Goal: Information Seeking & Learning: Learn about a topic

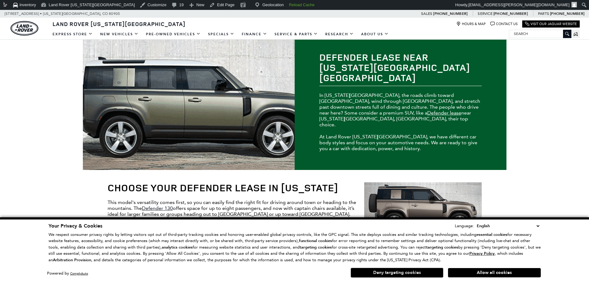
click at [379, 270] on button "Deny targeting cookies" at bounding box center [397, 272] width 93 height 10
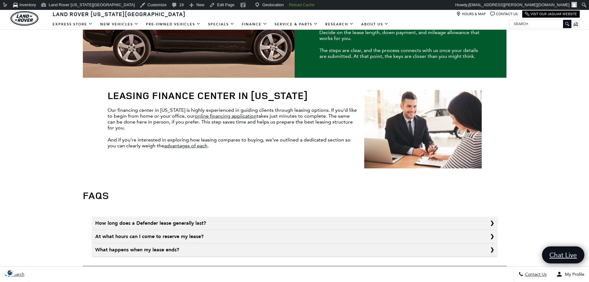
scroll to position [313, 0]
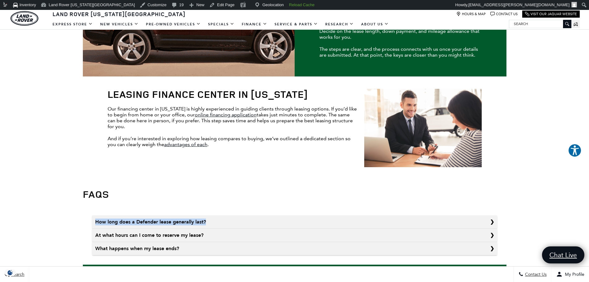
drag, startPoint x: 215, startPoint y: 184, endPoint x: 89, endPoint y: 182, distance: 125.9
click at [89, 206] on section "How long does a Defender lease generally last? Most leases typically last 24 to…" at bounding box center [295, 235] width 424 height 58
copy summary "How long does a Defender lease generally last?"
click at [220, 215] on summary "How long does a Defender lease generally last?" at bounding box center [294, 221] width 405 height 13
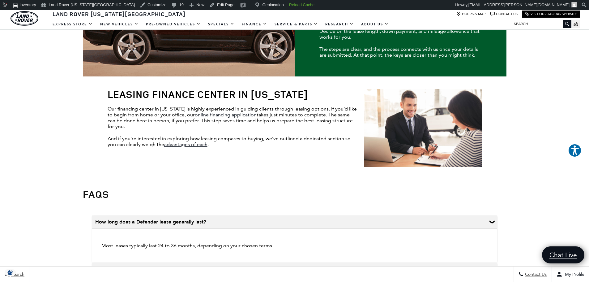
click at [165, 239] on p "Most leases typically last 24 to 36 months, depending on your chosen terms." at bounding box center [294, 245] width 393 height 12
copy section "Most leases typically last 24 to 36 months, depending on your chosen terms."
drag, startPoint x: 216, startPoint y: 228, endPoint x: 67, endPoint y: 229, distance: 149.4
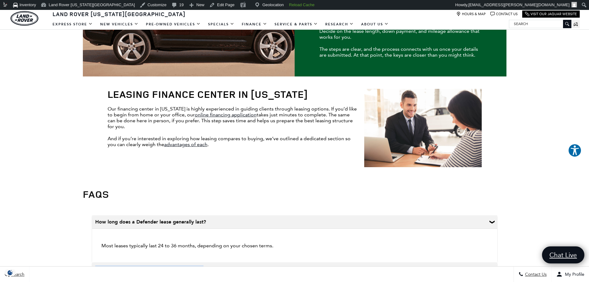
click at [67, 229] on div "Defender Lease near [US_STATE][GEOGRAPHIC_DATA] [GEOGRAPHIC_DATA] In [US_STATE]…" at bounding box center [294, 128] width 589 height 802
copy summary "At what hours can I come to reserve my lease?"
click at [204, 262] on summary "At what hours can I come to reserve my lease?" at bounding box center [294, 268] width 405 height 13
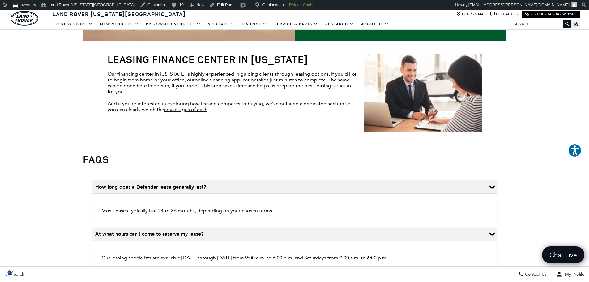
scroll to position [348, 0]
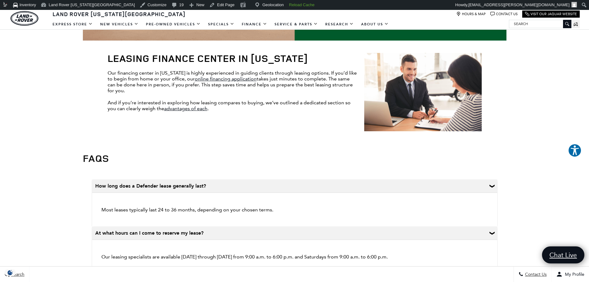
click at [199, 250] on p "Our leasing specialists are available [DATE] through [DATE] from 9:00 a.m. to 6…" at bounding box center [294, 256] width 393 height 12
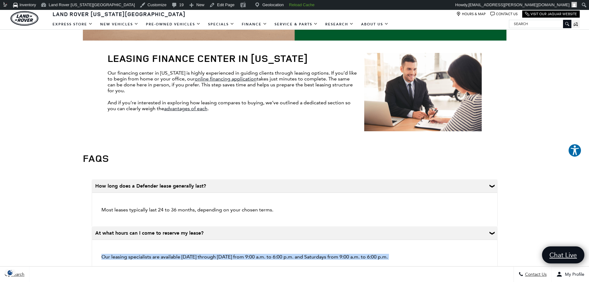
click at [199, 250] on p "Our leasing specialists are available [DATE] through [DATE] from 9:00 a.m. to 6…" at bounding box center [294, 256] width 393 height 12
copy section "Our leasing specialists are available [DATE] through [DATE] from 9:00 a.m. to 6…"
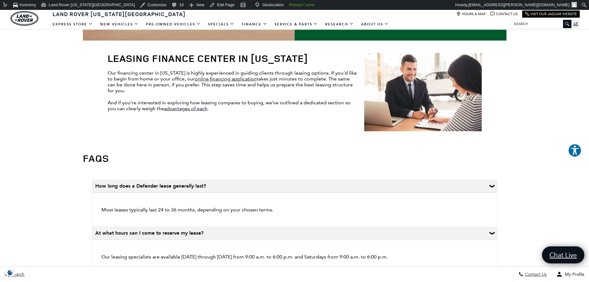
drag, startPoint x: 188, startPoint y: 241, endPoint x: 84, endPoint y: 246, distance: 104.0
click at [84, 246] on section "How long does a Defender lease generally last? Most leases typically last 24 to…" at bounding box center [295, 233] width 424 height 126
copy summary "What happens when my lease ends?"
click at [200, 273] on summary "What happens when my lease ends?" at bounding box center [294, 279] width 405 height 13
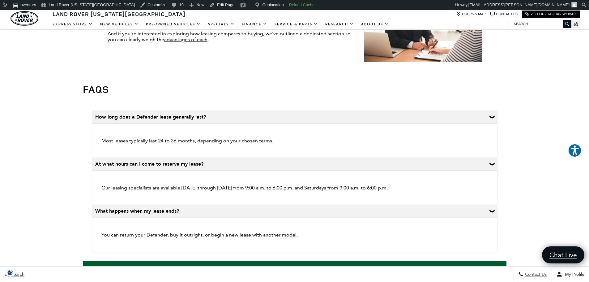
scroll to position [419, 0]
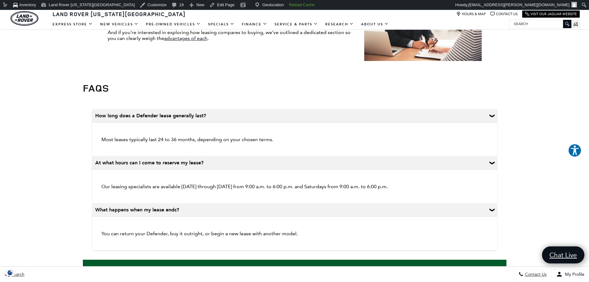
click at [195, 227] on p "You can return your Defender, buy it outright, or begin a new lease with anothe…" at bounding box center [294, 233] width 393 height 12
copy div "You can return your Defender, buy it outright, or begin a new lease with anothe…"
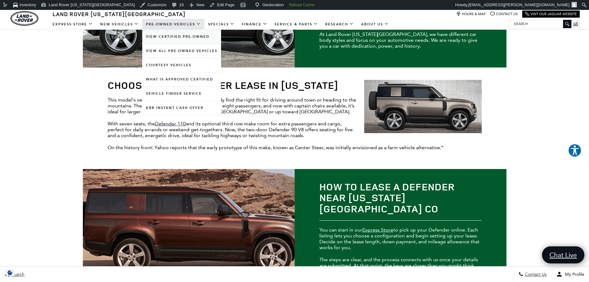
scroll to position [0, 0]
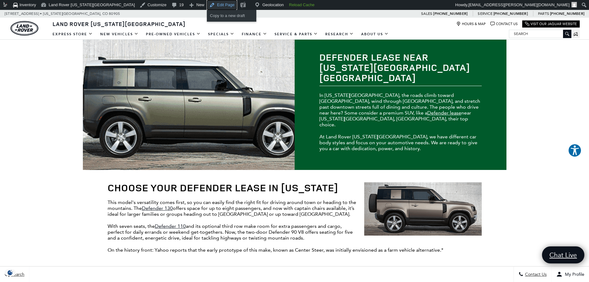
click at [207, 2] on link "Edit Page" at bounding box center [222, 5] width 30 height 10
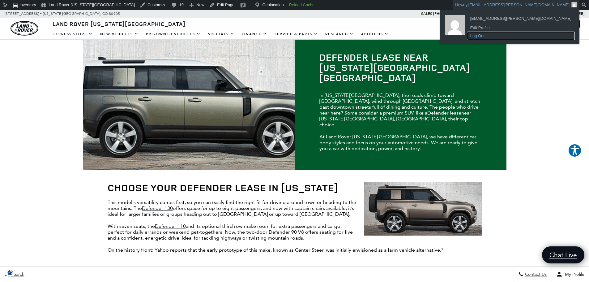
click at [515, 35] on link "Log Out" at bounding box center [520, 36] width 107 height 8
